Goal: Task Accomplishment & Management: Use online tool/utility

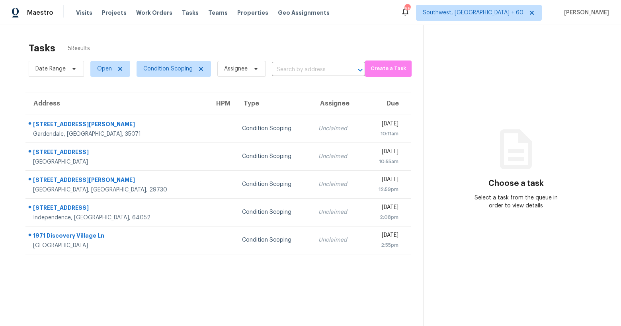
scroll to position [25, 0]
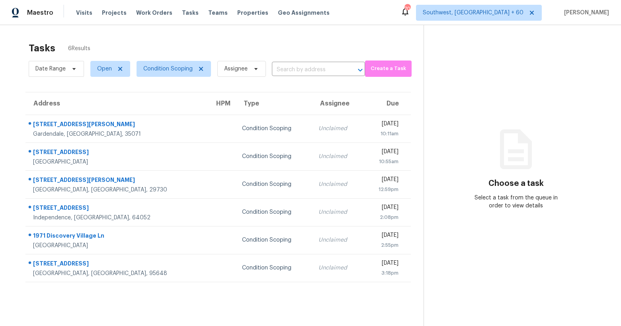
click at [205, 41] on div "Tasks 6 Results" at bounding box center [226, 48] width 395 height 21
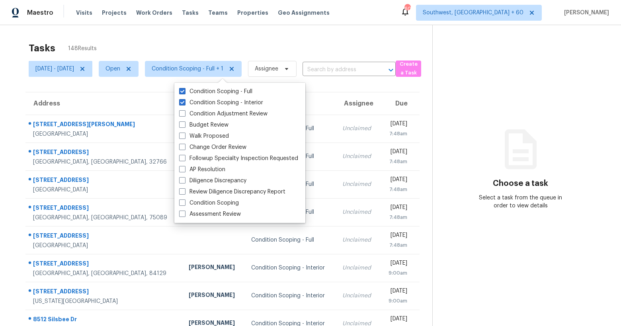
click at [152, 41] on div "Tasks 148 Results" at bounding box center [231, 48] width 404 height 21
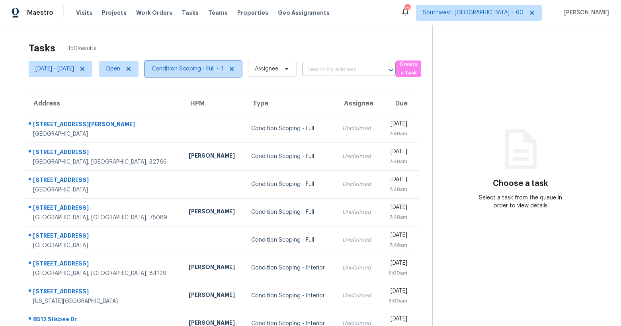
click at [227, 64] on span "Condition Scoping - Full + 1" at bounding box center [193, 69] width 97 height 16
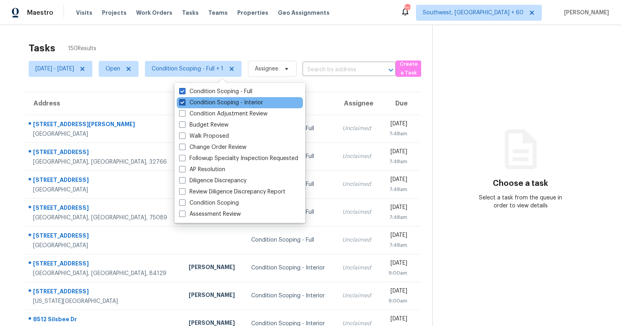
click at [217, 100] on label "Condition Scoping - Interior" at bounding box center [221, 103] width 84 height 8
click at [184, 100] on input "Condition Scoping - Interior" at bounding box center [181, 101] width 5 height 5
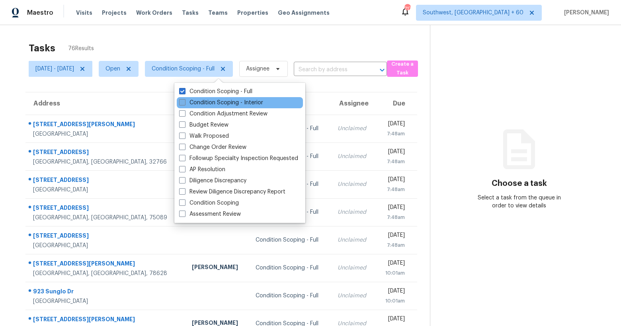
click at [217, 100] on label "Condition Scoping - Interior" at bounding box center [221, 103] width 84 height 8
click at [184, 100] on input "Condition Scoping - Interior" at bounding box center [181, 101] width 5 height 5
checkbox input "true"
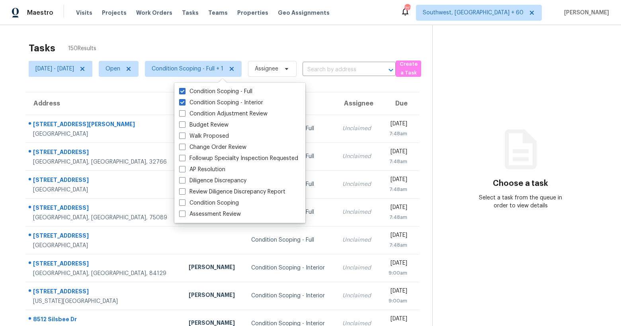
click at [185, 38] on div "Tasks 150 Results" at bounding box center [231, 48] width 404 height 21
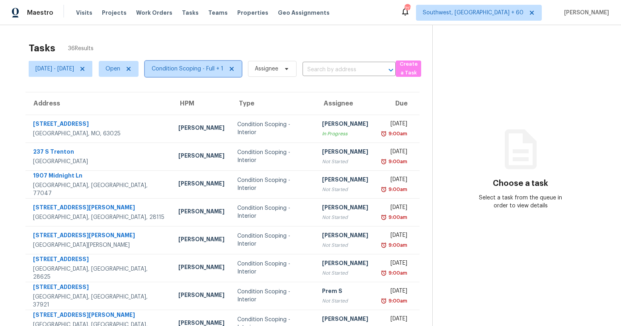
click at [184, 65] on span "Condition Scoping - Full + 1" at bounding box center [188, 69] width 72 height 8
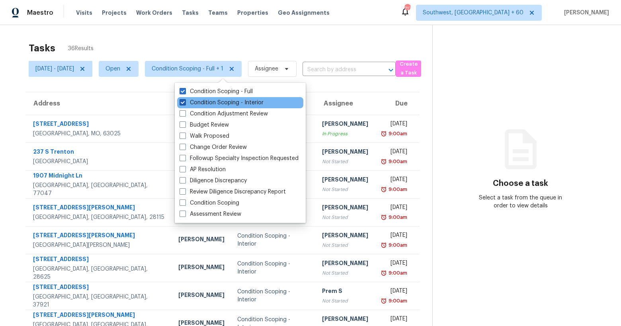
click at [207, 101] on label "Condition Scoping - Interior" at bounding box center [221, 103] width 84 height 8
click at [185, 101] on input "Condition Scoping - Interior" at bounding box center [181, 101] width 5 height 5
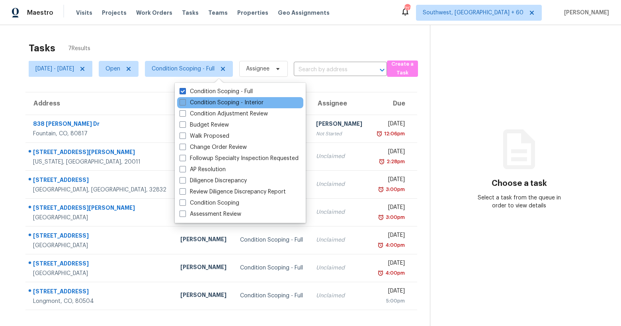
click at [207, 101] on label "Condition Scoping - Interior" at bounding box center [221, 103] width 84 height 8
click at [185, 101] on input "Condition Scoping - Interior" at bounding box center [181, 101] width 5 height 5
checkbox input "true"
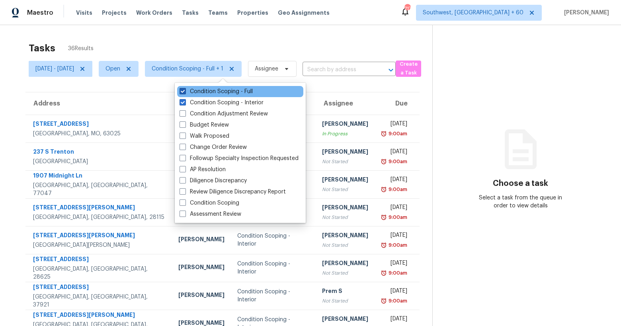
click at [203, 89] on label "Condition Scoping - Full" at bounding box center [215, 92] width 73 height 8
click at [185, 89] on input "Condition Scoping - Full" at bounding box center [181, 90] width 5 height 5
click at [203, 89] on label "Condition Scoping - Full" at bounding box center [215, 92] width 73 height 8
click at [185, 89] on input "Condition Scoping - Full" at bounding box center [181, 90] width 5 height 5
checkbox input "true"
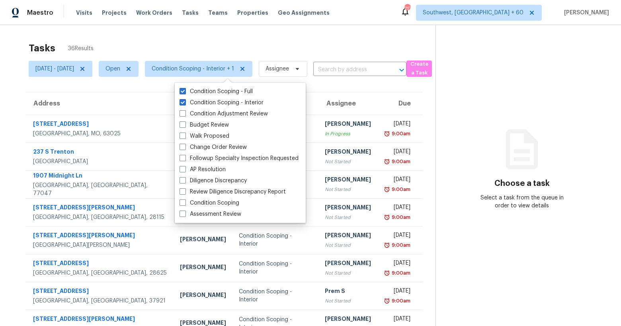
click at [146, 45] on div "Tasks 36 Results" at bounding box center [232, 48] width 407 height 21
